Goal: Task Accomplishment & Management: Manage account settings

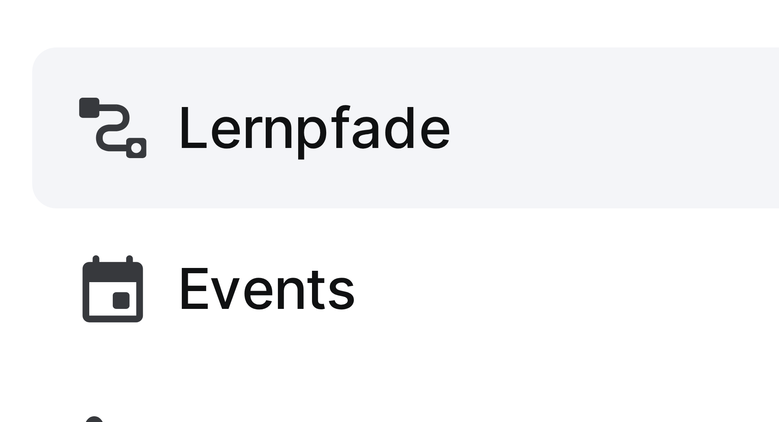
click at [8, 55] on eds-icon at bounding box center [11, 53] width 8 height 8
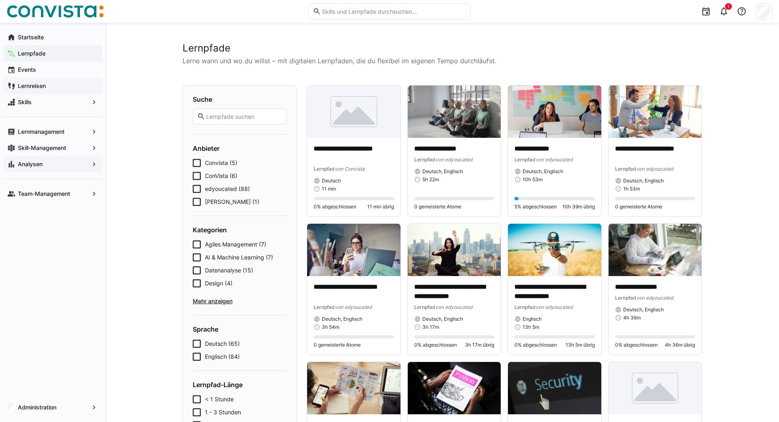
click at [483, 344] on span "3h 17m übrig" at bounding box center [479, 345] width 29 height 6
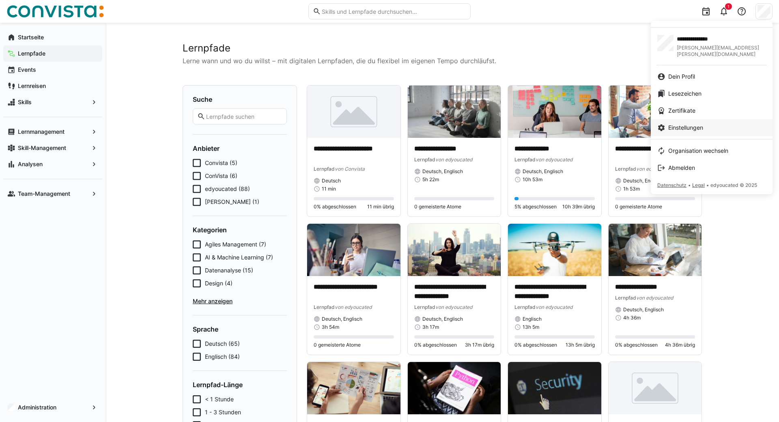
click at [694, 124] on span "Einstellungen" at bounding box center [685, 128] width 35 height 8
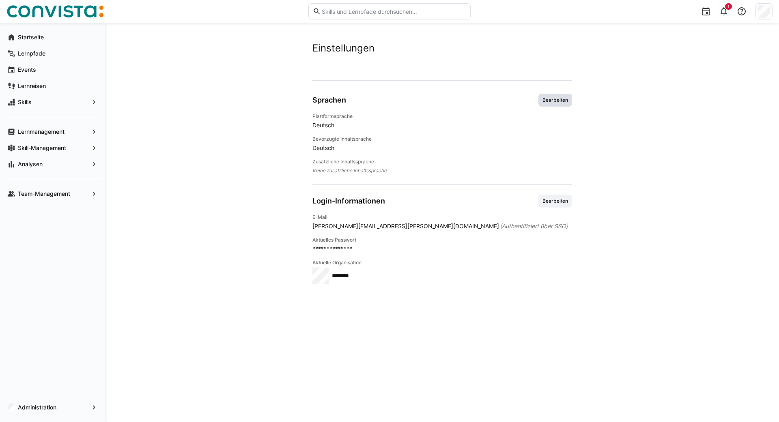
click at [552, 102] on span "Bearbeiten" at bounding box center [554, 100] width 27 height 6
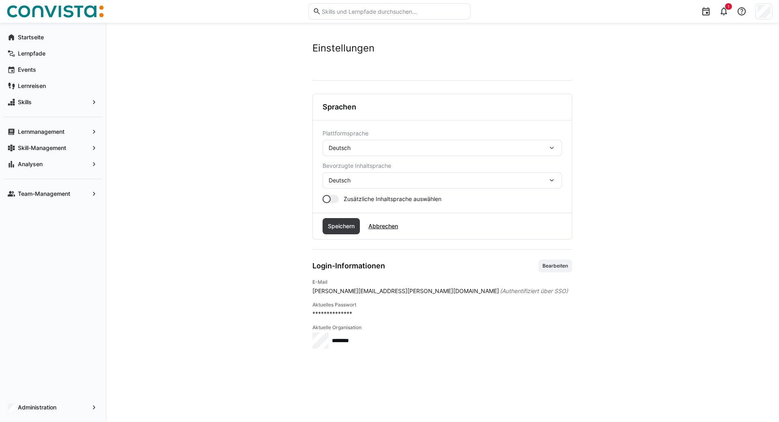
click at [349, 146] on span "Deutsch" at bounding box center [340, 148] width 22 height 8
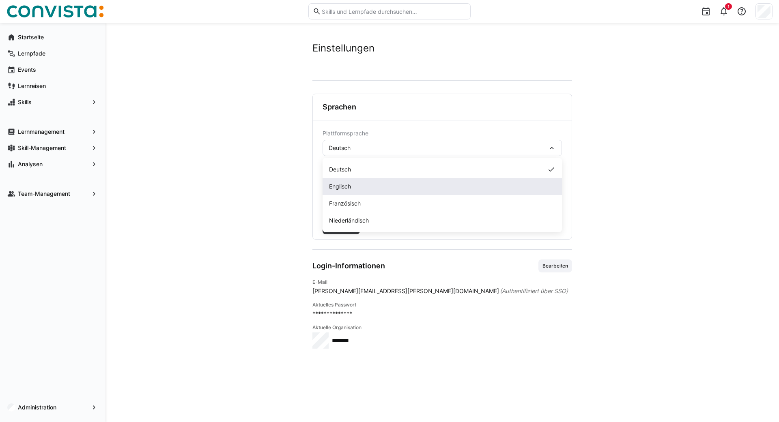
click at [333, 188] on span "Englisch" at bounding box center [340, 187] width 22 height 8
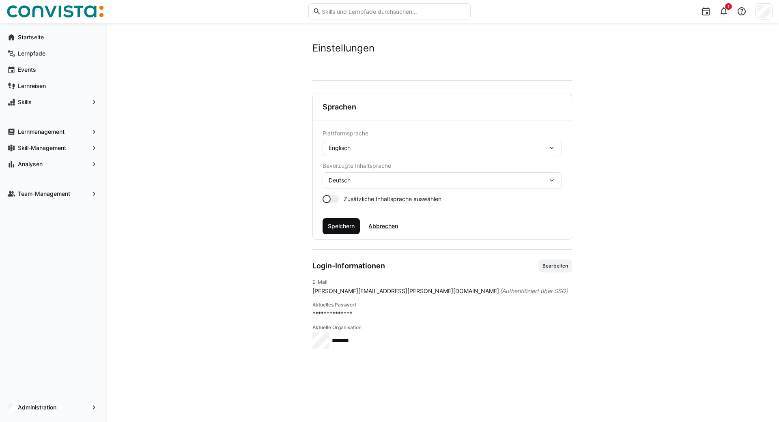
click at [341, 227] on span "Speichern" at bounding box center [341, 226] width 29 height 8
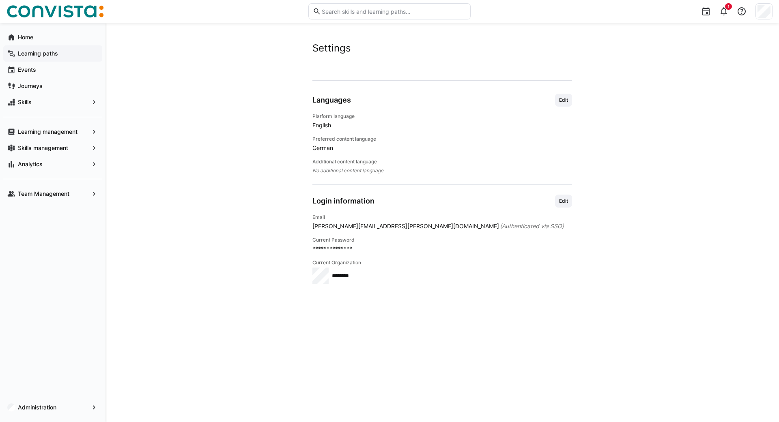
click at [0, 0] on app-navigation-label "Learning paths" at bounding box center [0, 0] width 0 height 0
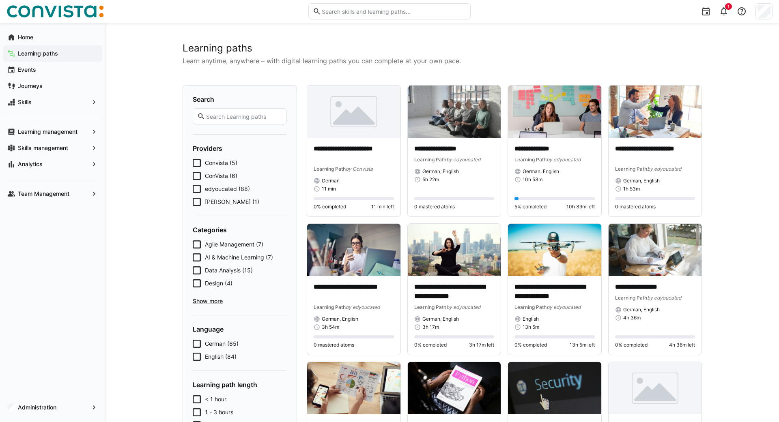
scroll to position [28, 0]
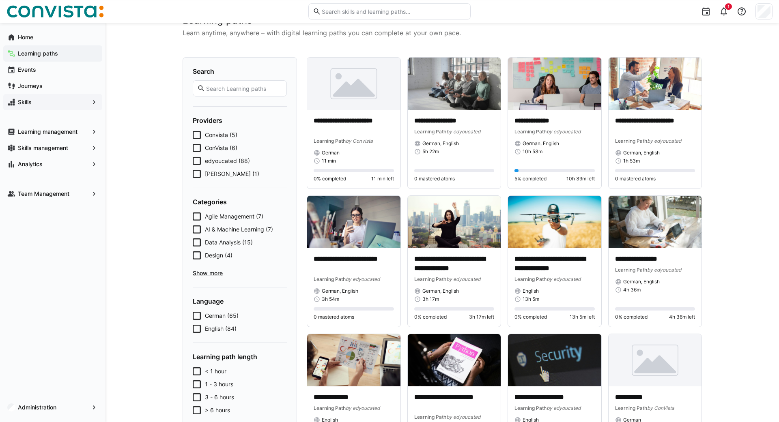
click at [33, 105] on span "Skills" at bounding box center [53, 102] width 72 height 8
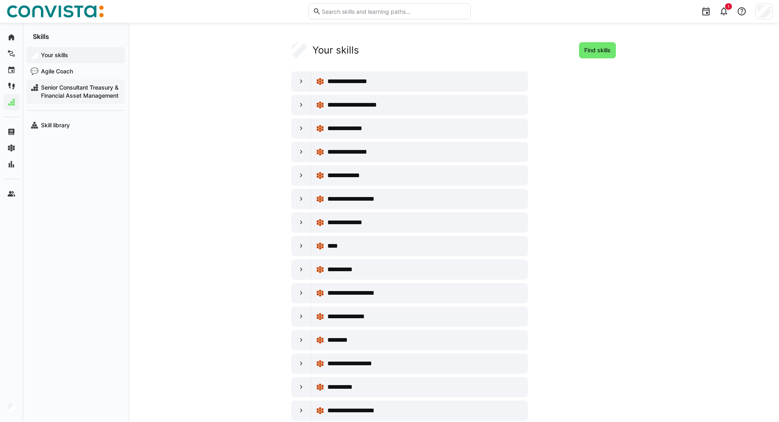
click at [53, 90] on span "Senior Consultant Treasury & Financial Asset Management" at bounding box center [80, 92] width 81 height 16
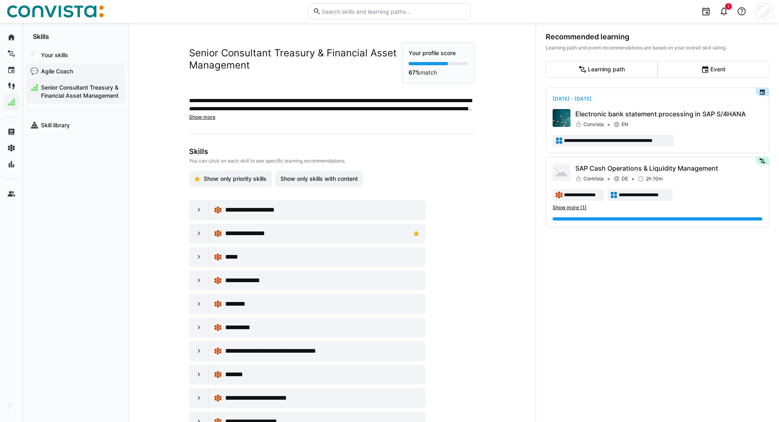
click at [48, 75] on div "💬 Agile Coach" at bounding box center [75, 71] width 99 height 16
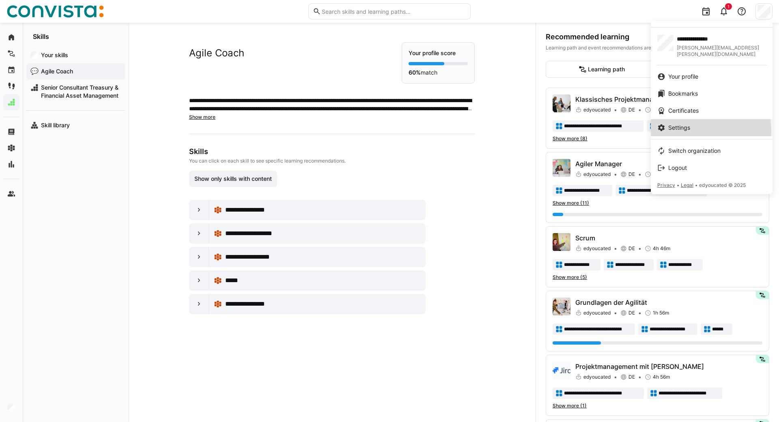
click at [685, 125] on span "Settings" at bounding box center [679, 128] width 22 height 8
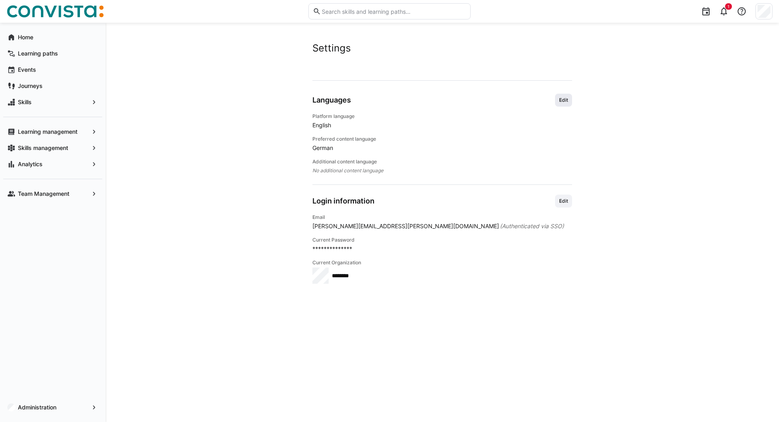
click at [563, 104] on span "Edit" at bounding box center [563, 100] width 17 height 13
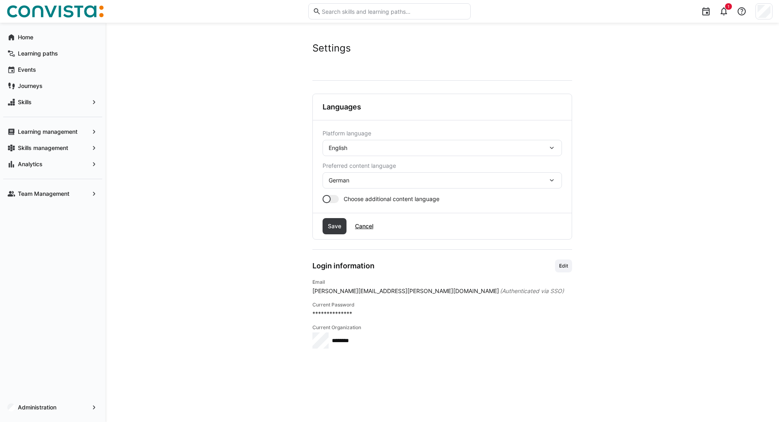
click at [349, 184] on div "German" at bounding box center [441, 180] width 239 height 16
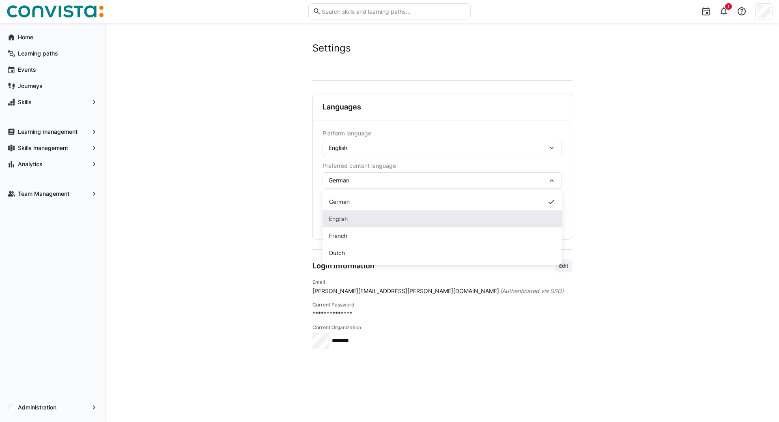
click at [335, 213] on div "English" at bounding box center [441, 219] width 239 height 17
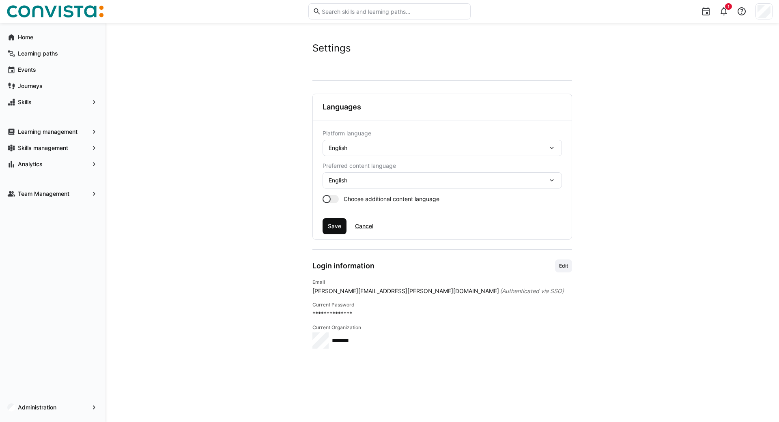
click at [337, 230] on span "Save" at bounding box center [334, 226] width 24 height 16
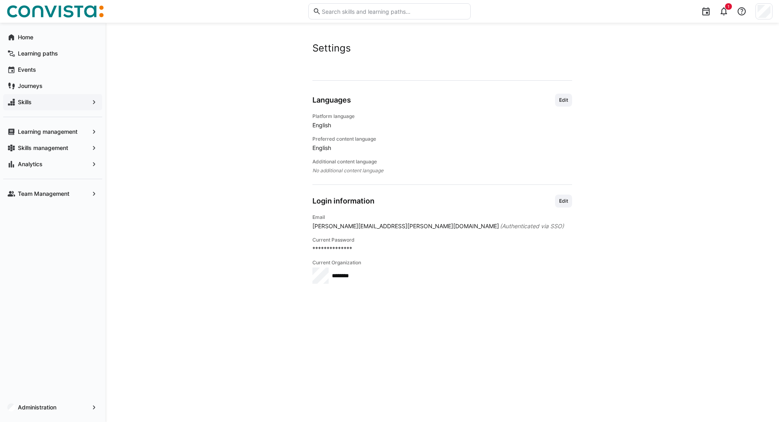
click at [36, 100] on span "Skills" at bounding box center [53, 102] width 72 height 8
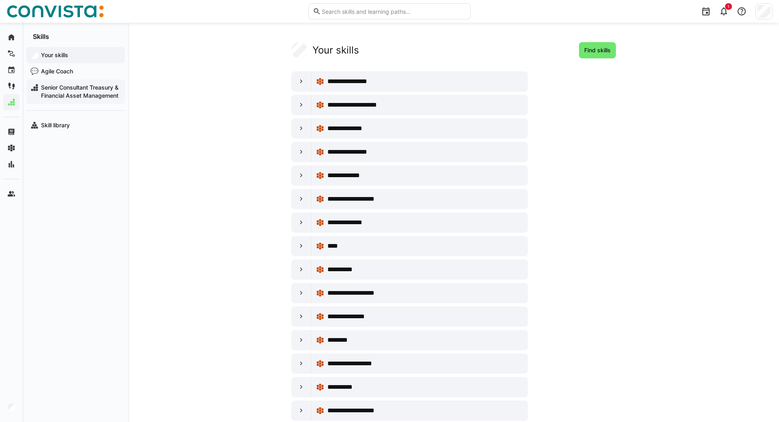
click at [105, 90] on span "Senior Consultant Treasury & Financial Asset Management" at bounding box center [80, 92] width 81 height 16
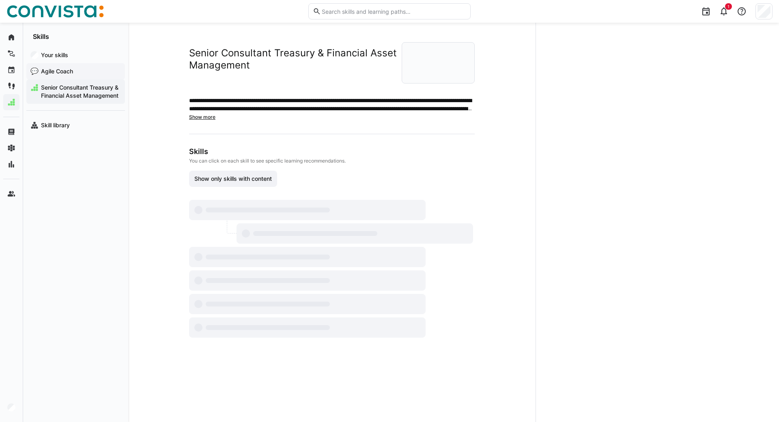
click at [58, 72] on span "Agile Coach" at bounding box center [80, 71] width 81 height 8
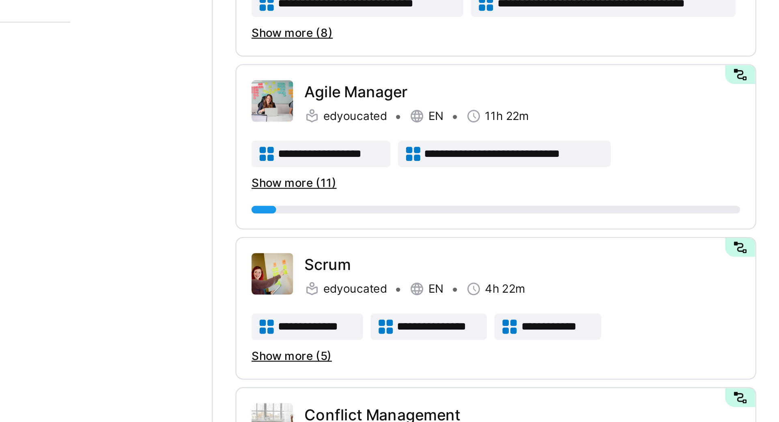
click at [471, 223] on div "**********" at bounding box center [331, 257] width 284 height 114
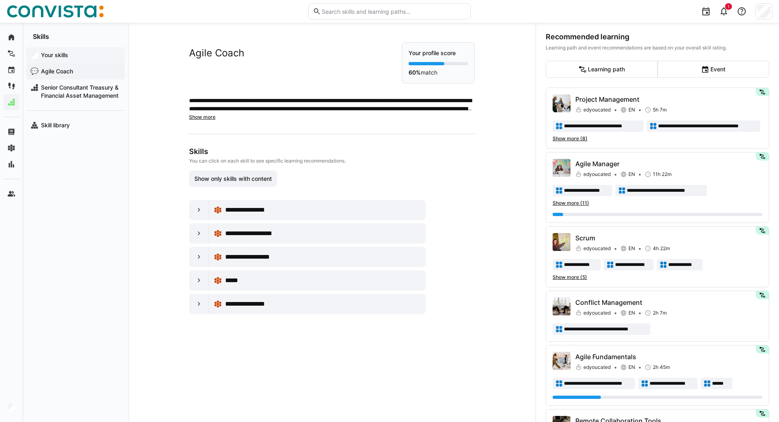
click at [0, 0] on app-navigation-label "Your skills" at bounding box center [0, 0] width 0 height 0
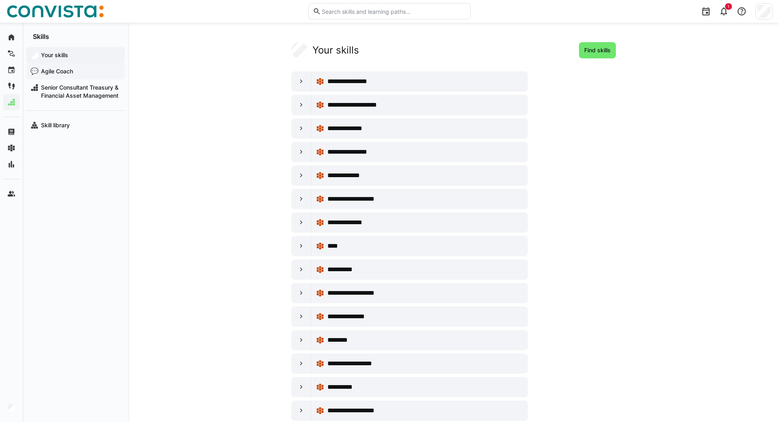
click at [51, 67] on span "Agile Coach" at bounding box center [80, 71] width 81 height 8
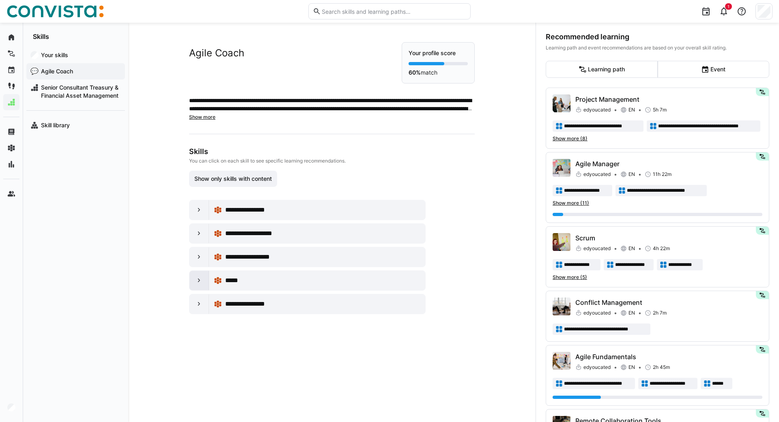
click at [195, 281] on eds-icon at bounding box center [199, 281] width 8 height 8
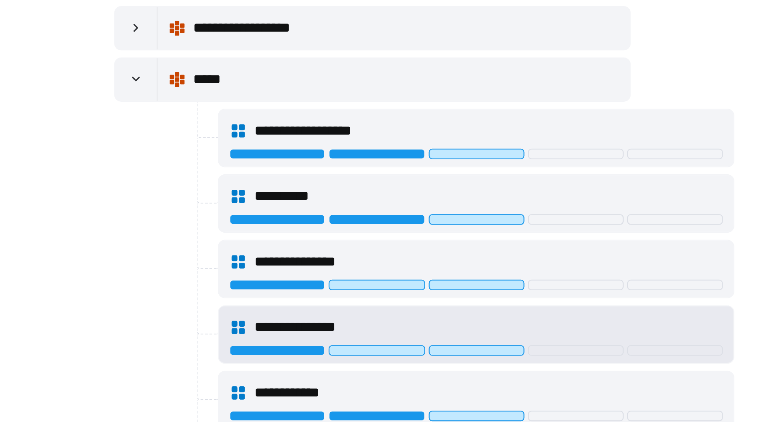
scroll to position [82, 0]
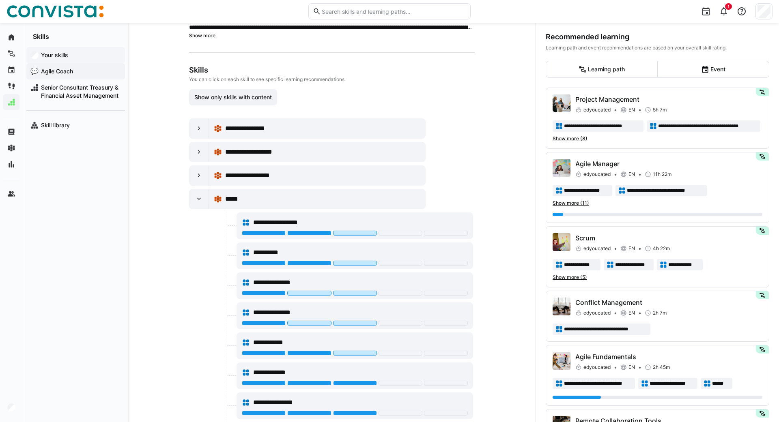
click at [0, 0] on app-navigation-label "Your skills" at bounding box center [0, 0] width 0 height 0
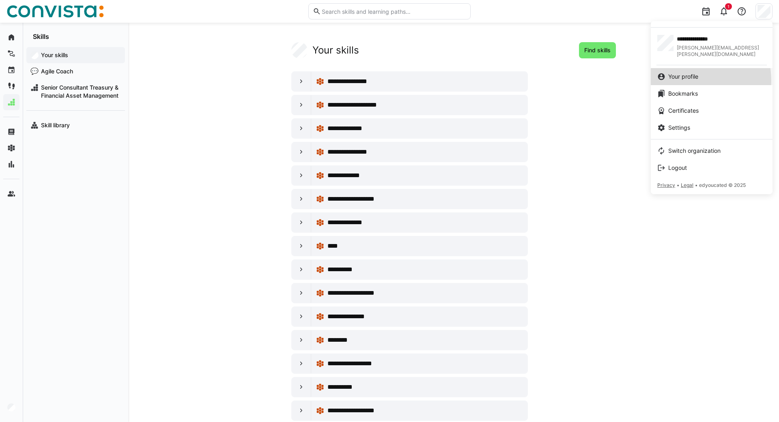
click at [670, 75] on link "Your profile" at bounding box center [712, 76] width 122 height 17
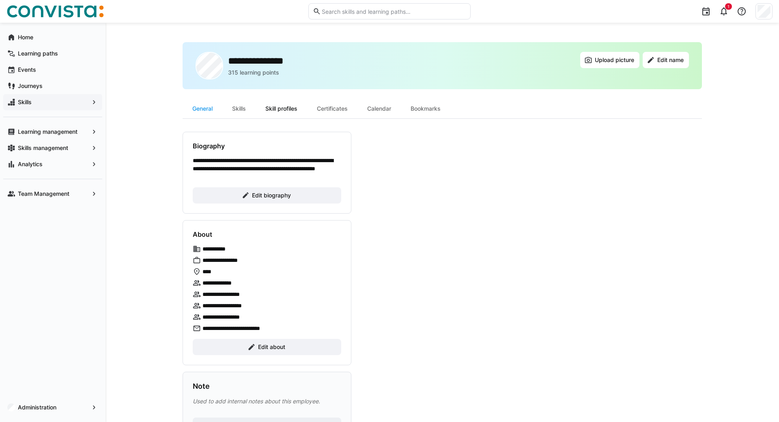
click at [287, 108] on div "Skill profiles" at bounding box center [282, 108] width 52 height 19
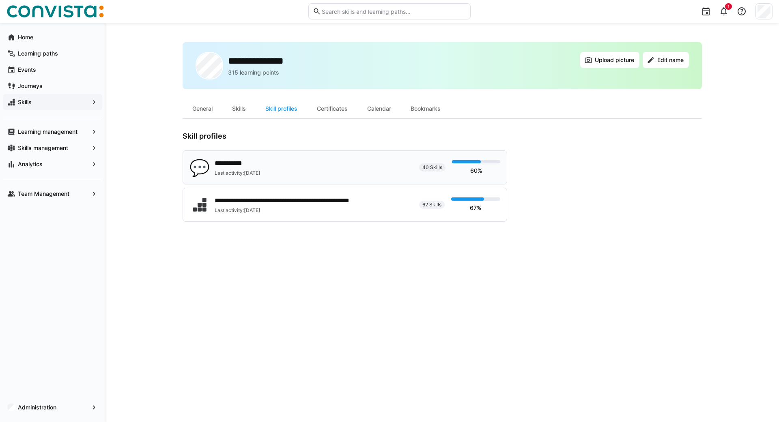
click at [235, 166] on div "**********" at bounding box center [243, 164] width 56 height 10
